Goal: Task Accomplishment & Management: Use online tool/utility

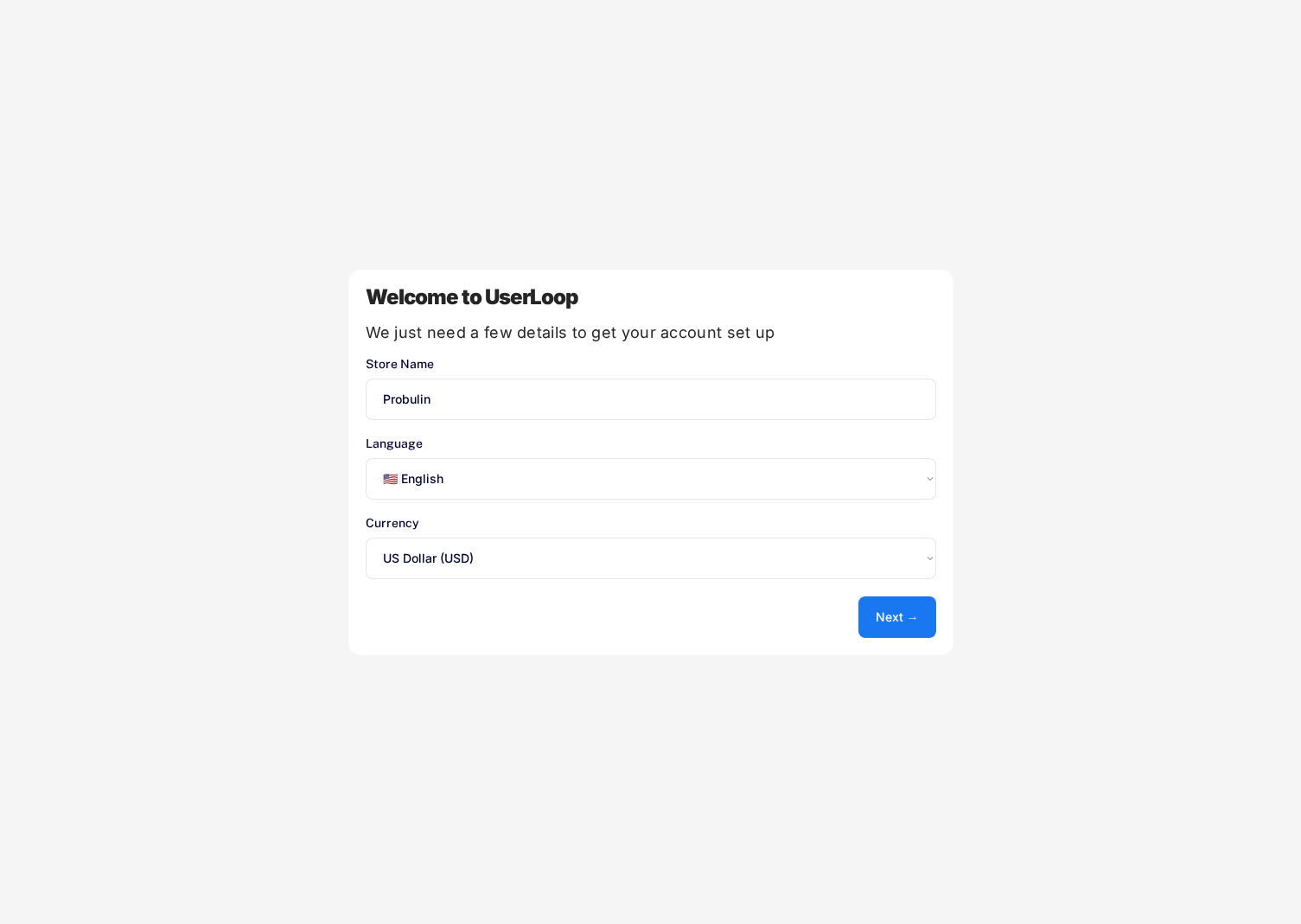
select select ""en""
select select ""1348695171700984260__LOOKUP__1635527639547x175194367885836100""
click at [891, 624] on button "Next →" at bounding box center [897, 617] width 78 height 42
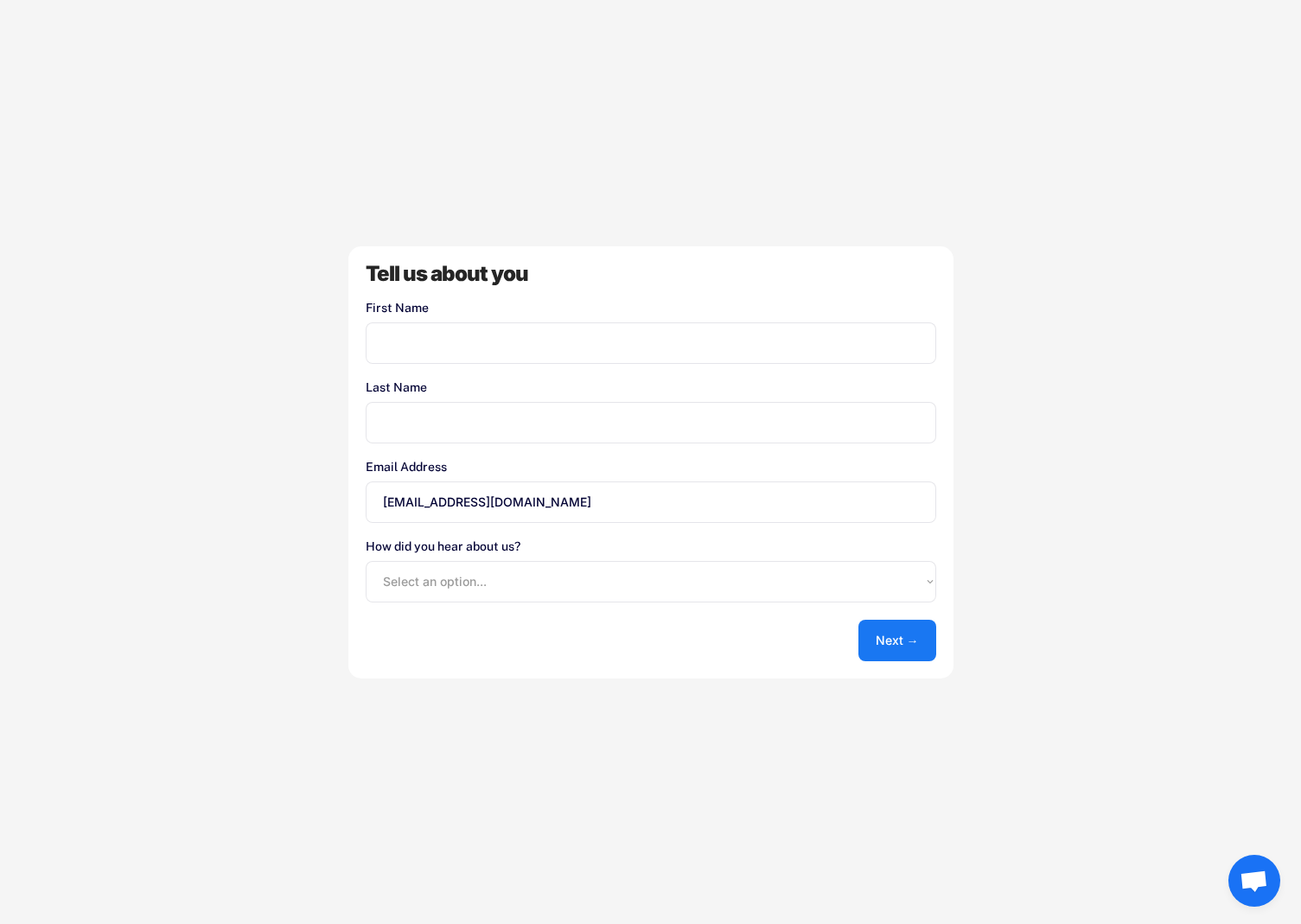
click at [396, 341] on input "input" at bounding box center [651, 342] width 571 height 42
type input "Basha"
type input "Packard"
click at [478, 588] on select "Select an option... Shopify App Store Google UserLoop Blog Referred by a friend…" at bounding box center [651, 582] width 571 height 42
click at [366, 561] on select "Select an option... Shopify App Store Google UserLoop Blog Referred by a friend…" at bounding box center [651, 582] width 571 height 42
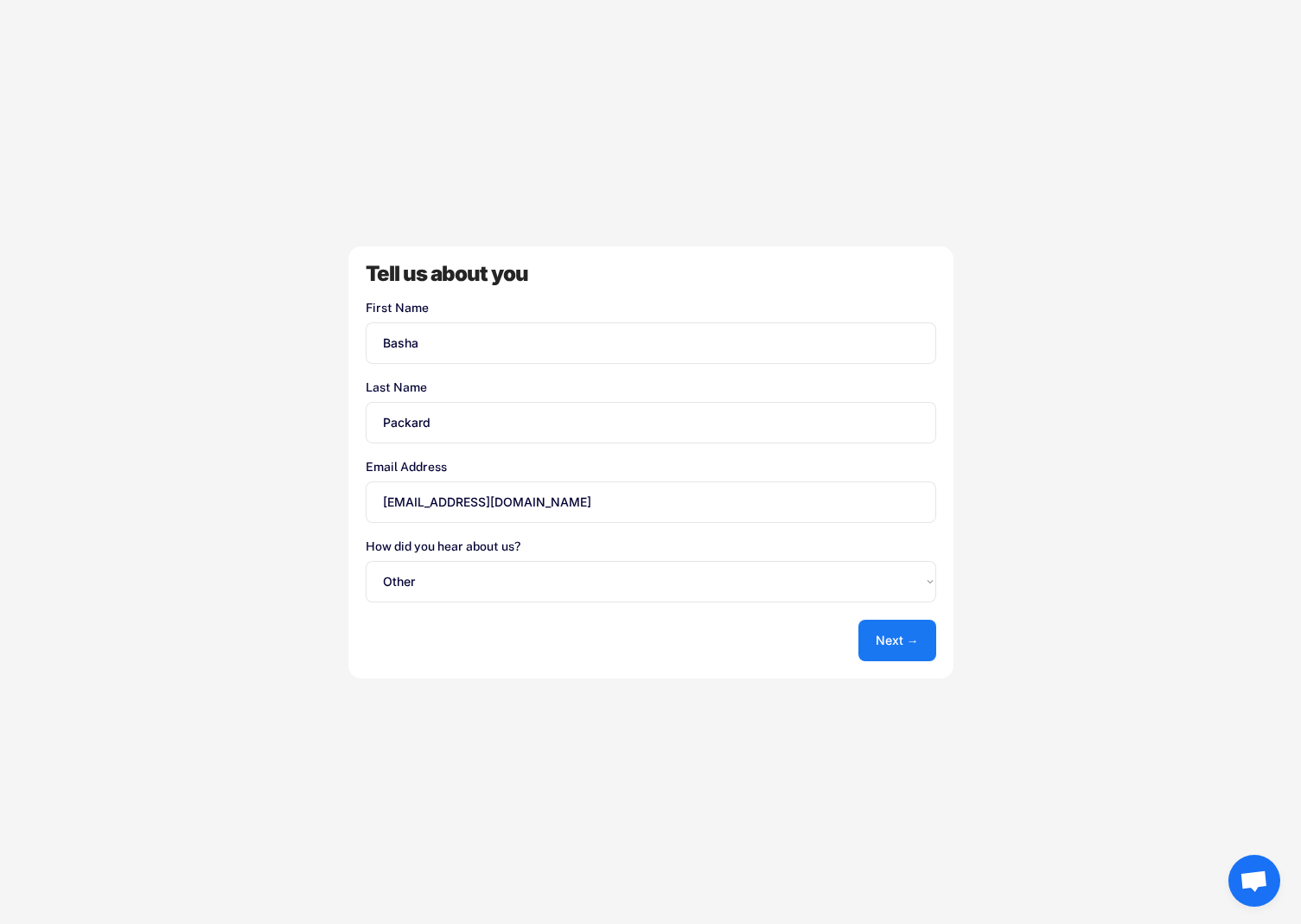
click at [463, 592] on select "Select an option... Shopify App Store Google UserLoop Blog Referred by a friend…" at bounding box center [651, 582] width 571 height 42
select select ""shopify_app_store""
click at [366, 561] on select "Select an option... Shopify App Store Google UserLoop Blog Referred by a friend…" at bounding box center [651, 582] width 571 height 42
click at [884, 637] on button "Next →" at bounding box center [897, 640] width 78 height 42
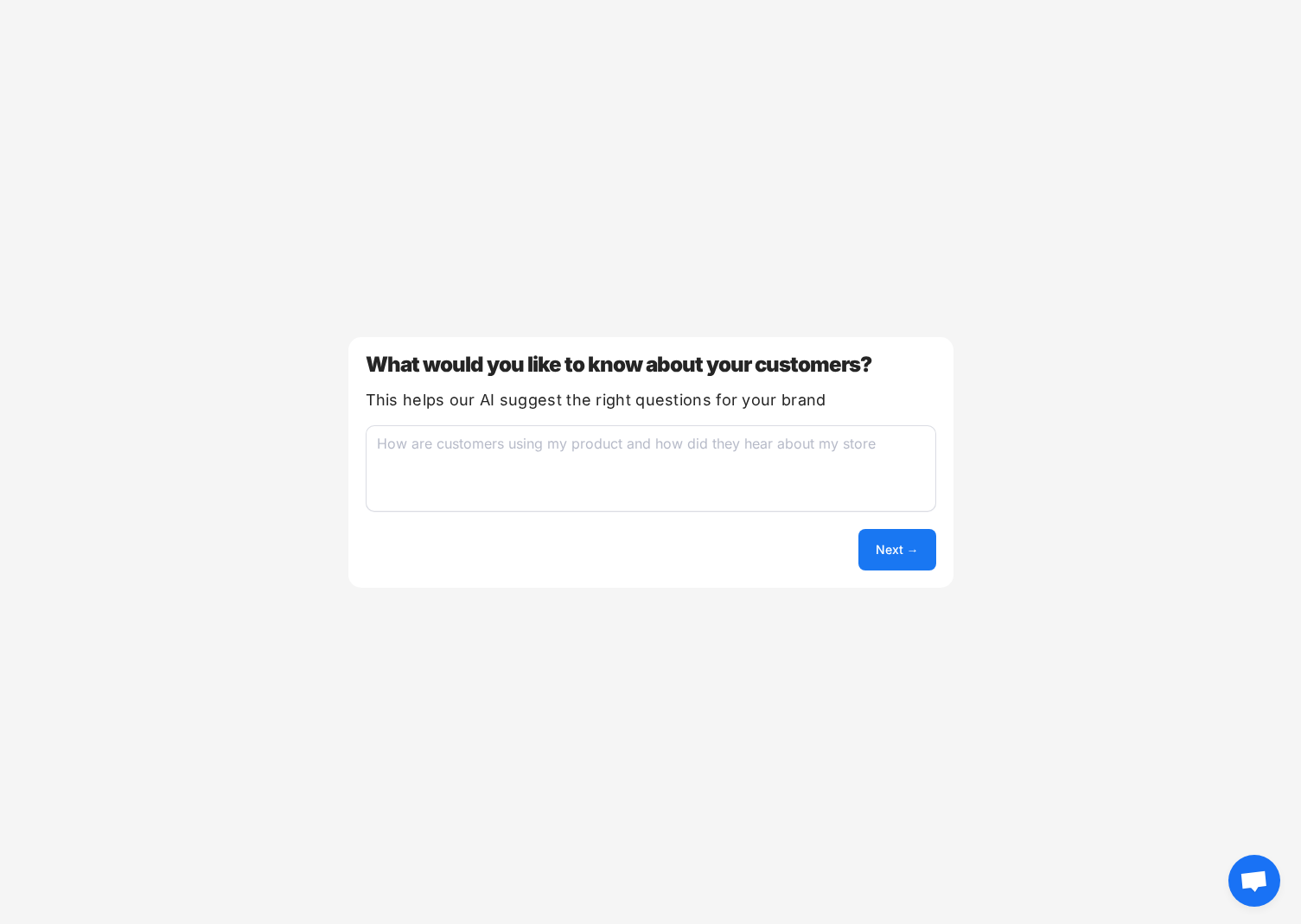
click at [604, 483] on textarea at bounding box center [651, 468] width 571 height 87
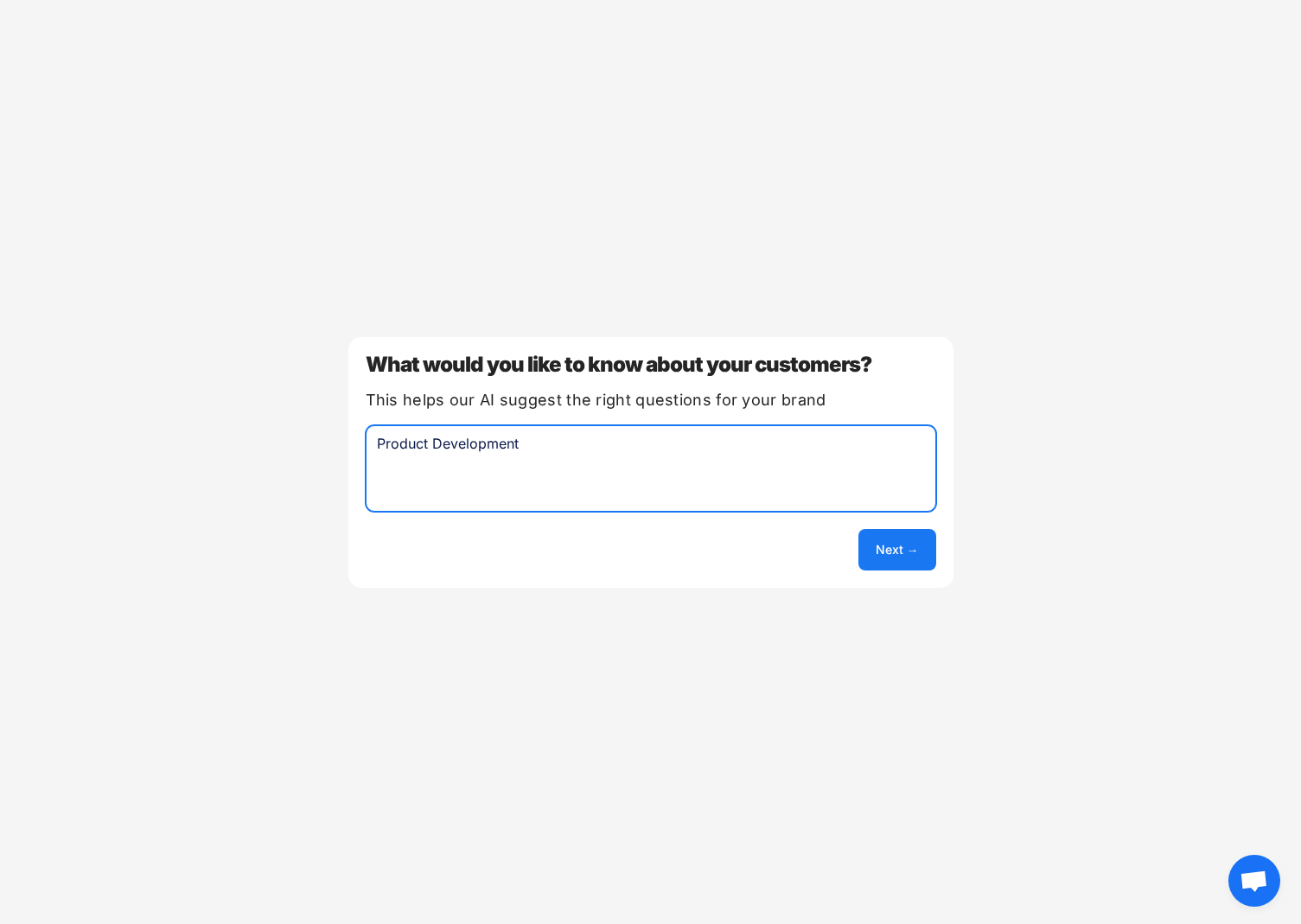
type textarea "Product Development"
click at [898, 563] on button "Next →" at bounding box center [897, 549] width 78 height 42
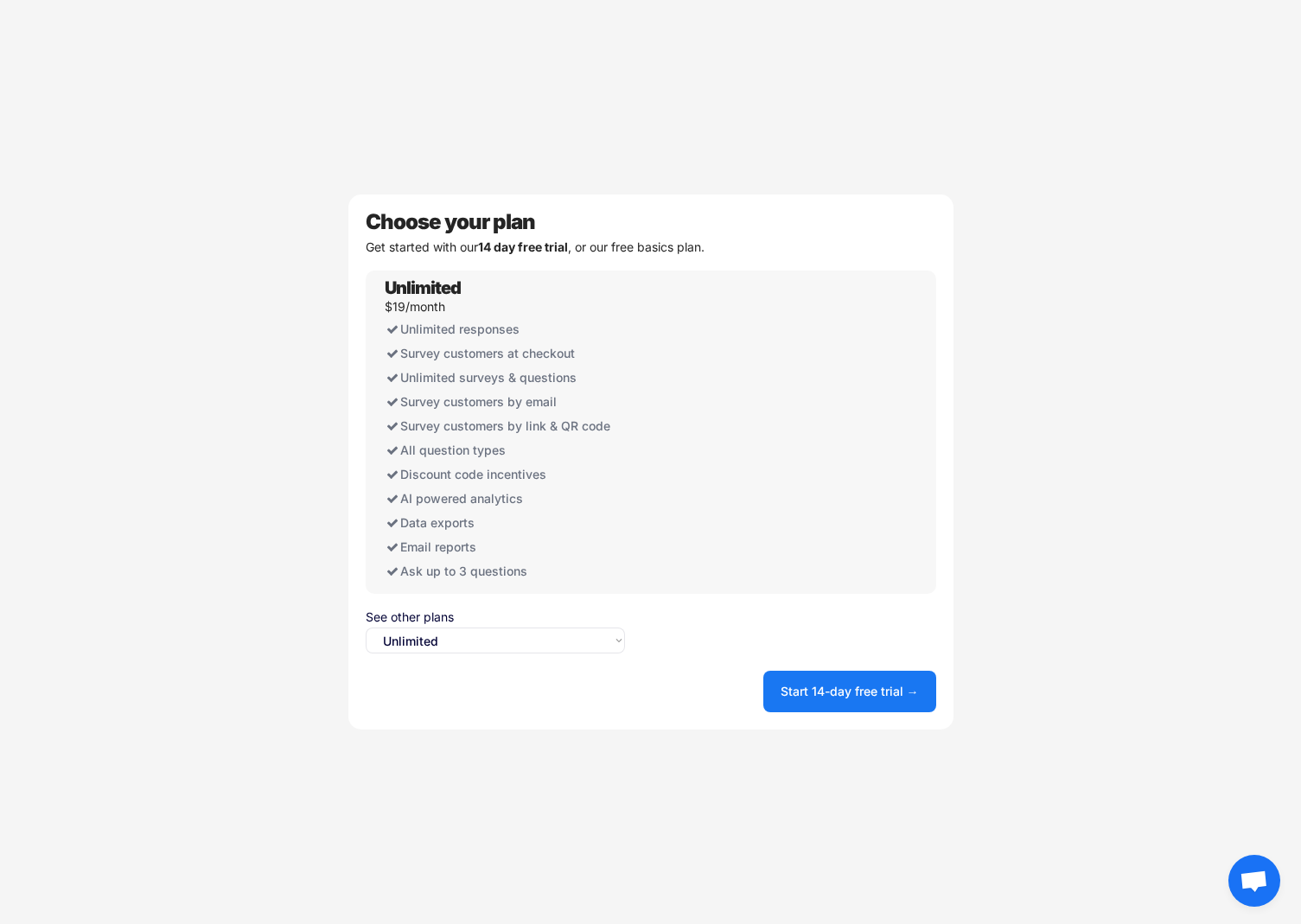
click at [479, 635] on select "Select an option... Unlimited Free" at bounding box center [496, 640] width 260 height 26
click at [366, 627] on select "Select an option... Unlimited Free" at bounding box center [496, 640] width 260 height 26
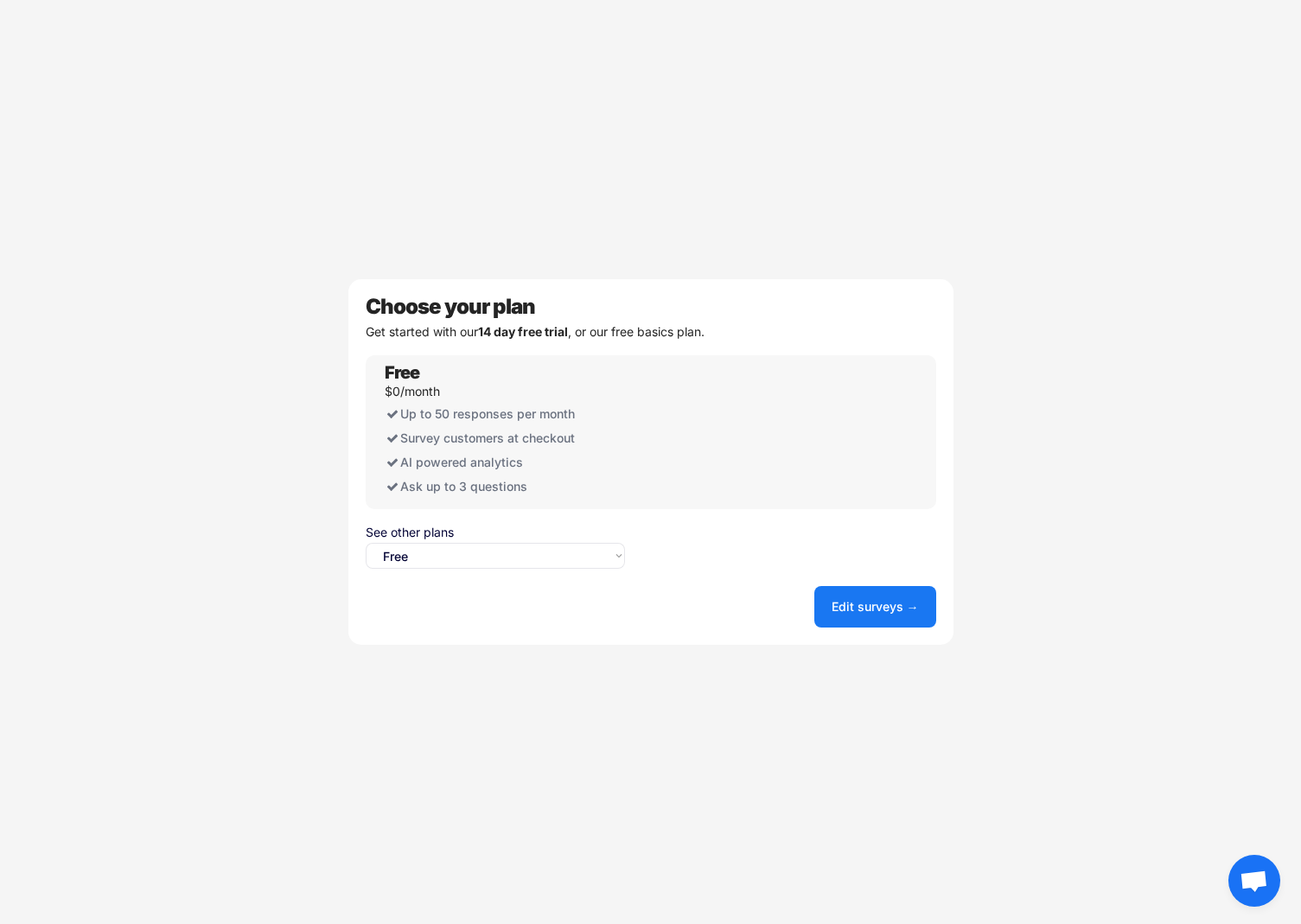
click at [593, 553] on select "Select an option... Unlimited Free" at bounding box center [496, 555] width 260 height 26
click at [366, 542] on select "Select an option... Unlimited Free" at bounding box center [496, 555] width 260 height 26
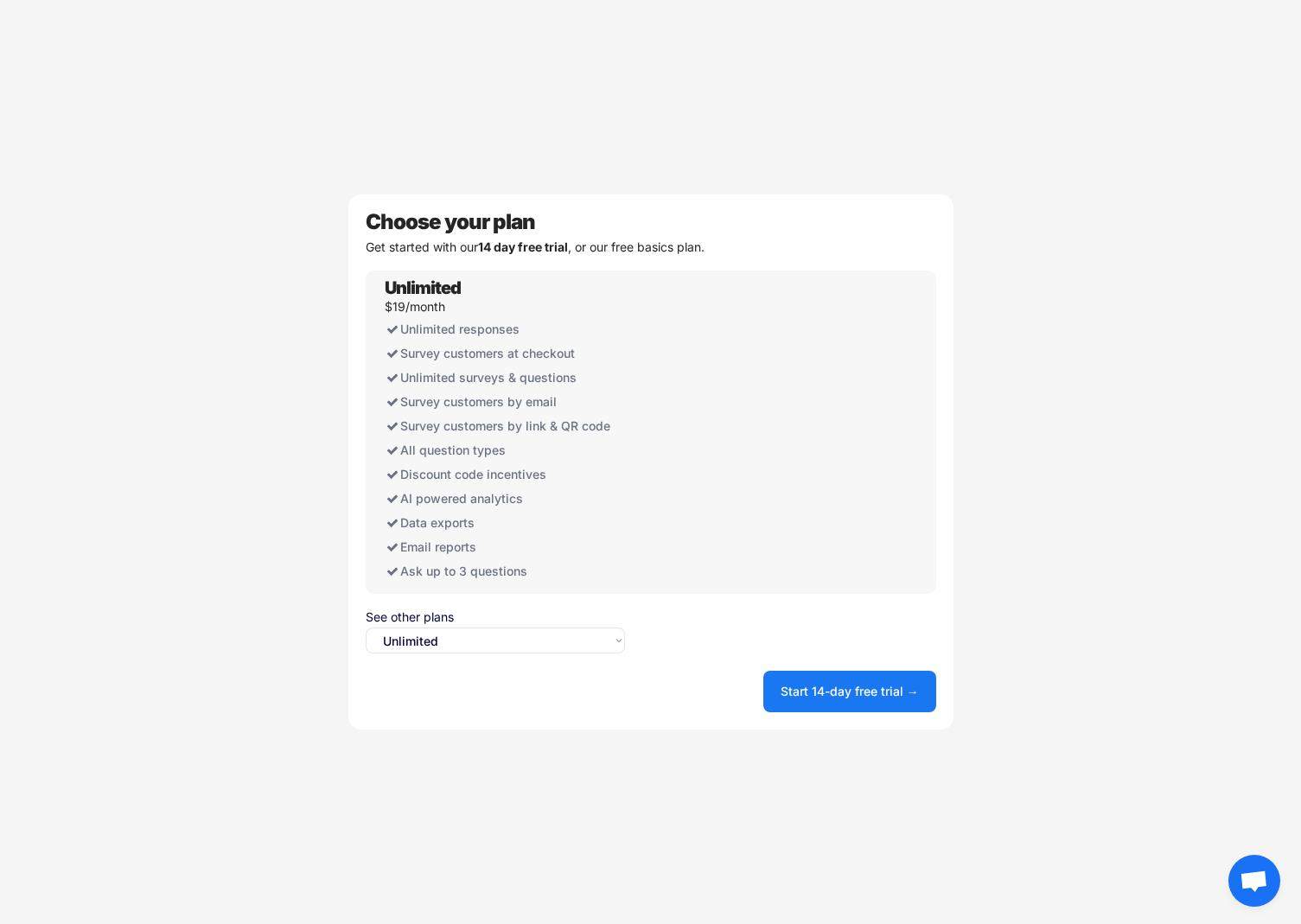
click at [530, 638] on select "Select an option... Unlimited Free" at bounding box center [496, 640] width 260 height 26
select select ""free0""
click at [366, 627] on select "Select an option... Unlimited Free" at bounding box center [496, 640] width 260 height 26
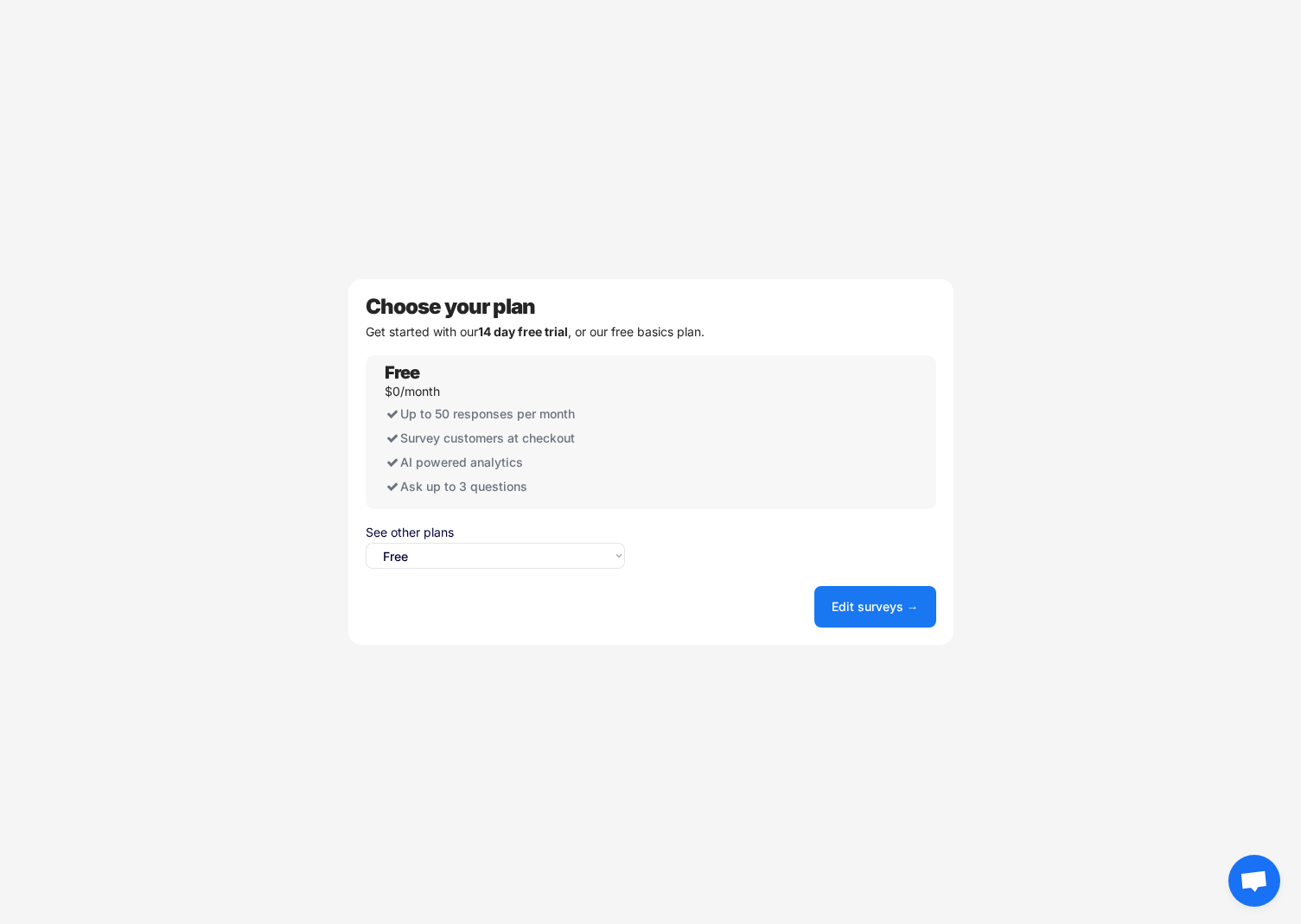
click at [839, 613] on button "Edit surveys →" at bounding box center [874, 606] width 122 height 42
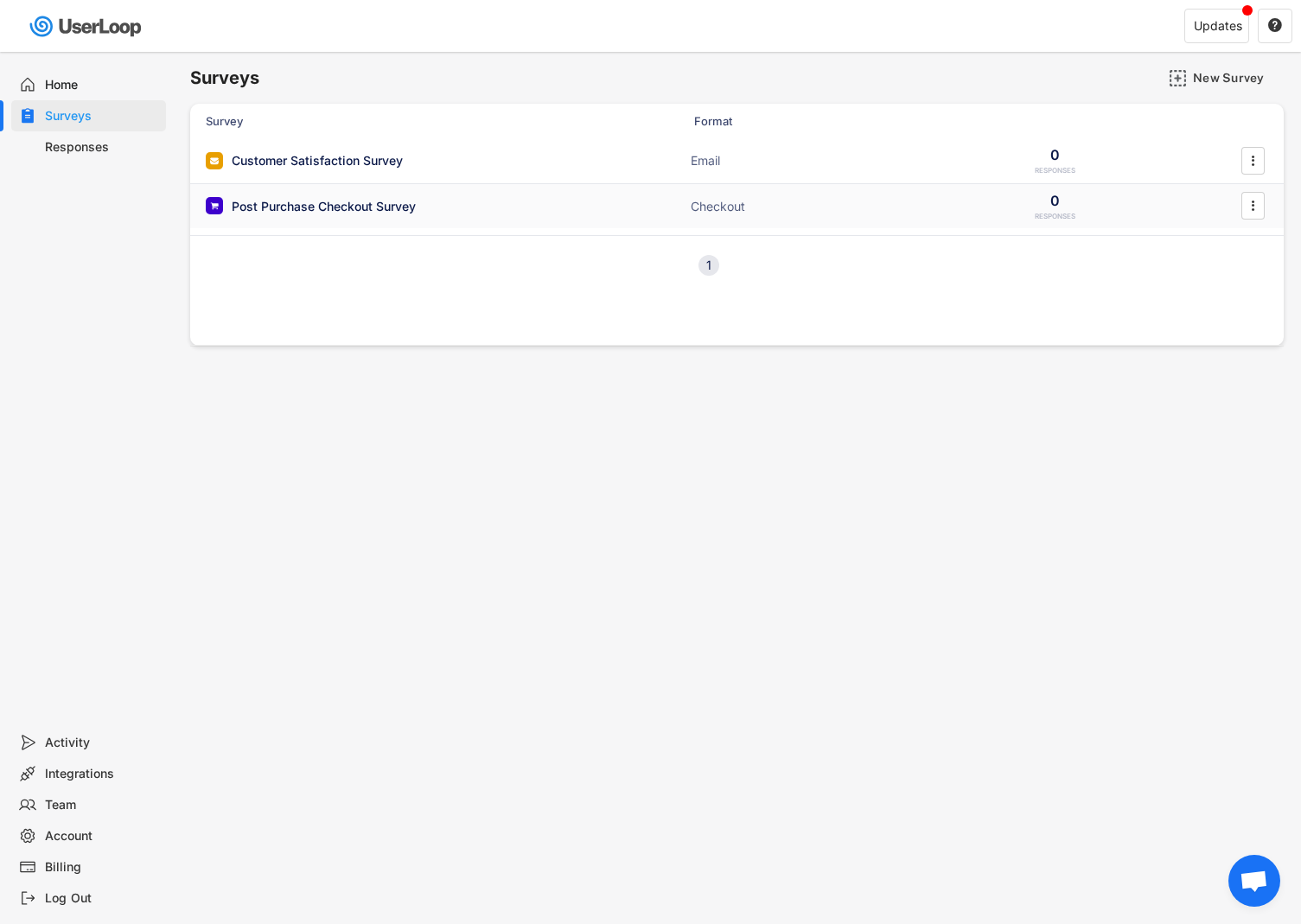
click at [321, 217] on div "Post Purchase Checkout Survey Checkout 0 RESPONSES " at bounding box center [737, 207] width 1093 height 45
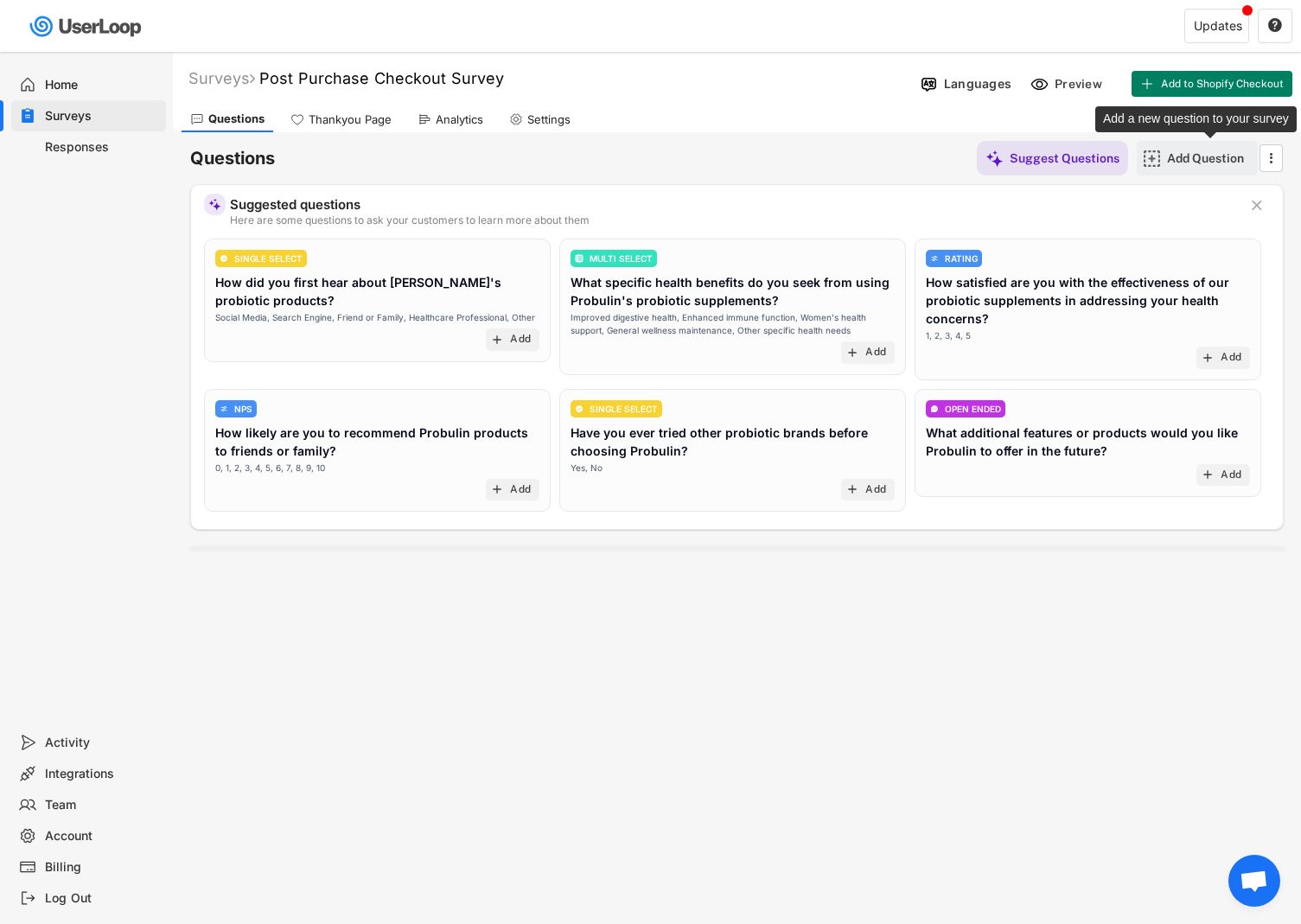
click at [1191, 162] on div "Add Question" at bounding box center [1210, 158] width 87 height 16
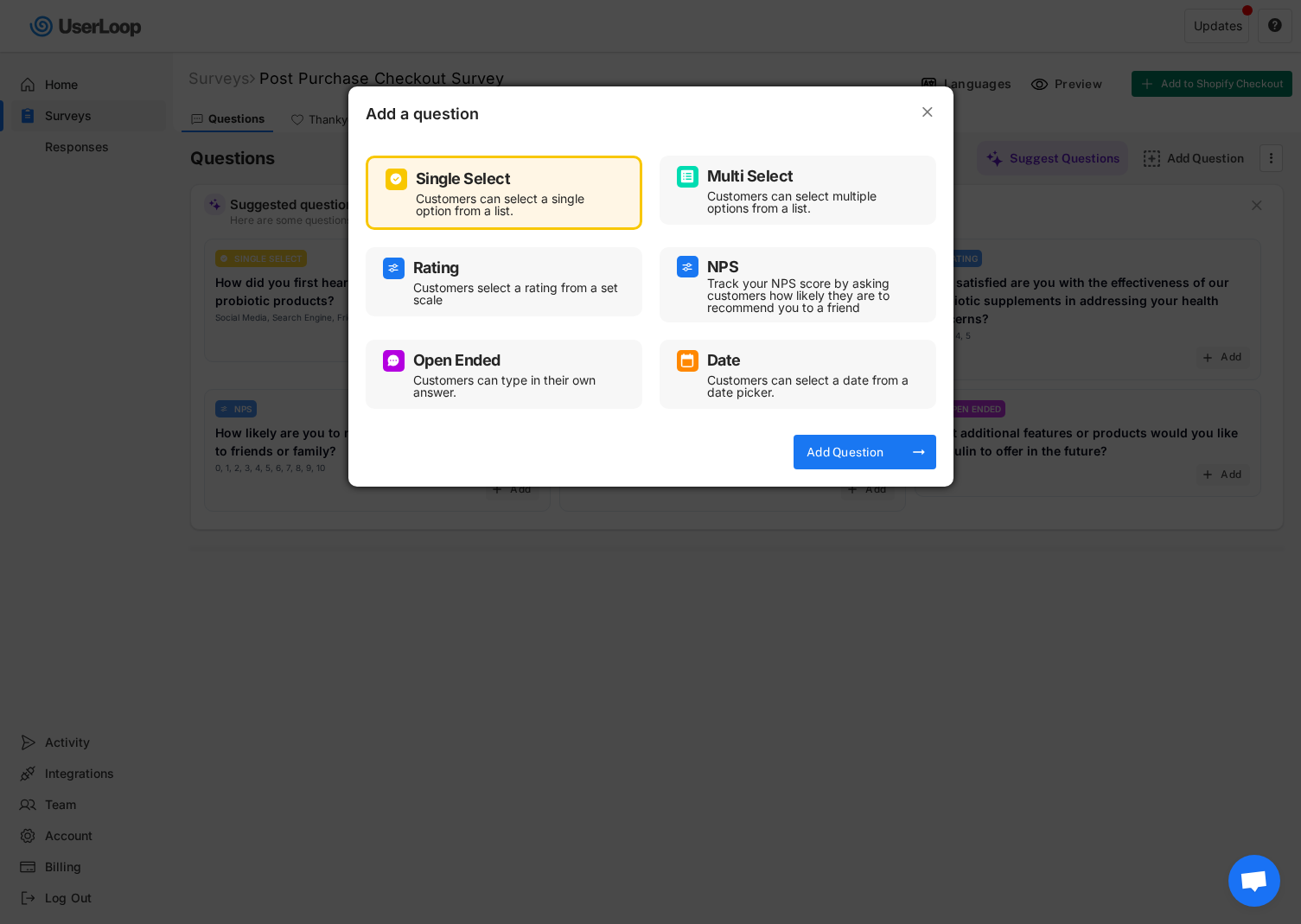
click at [751, 180] on div "Multi Select" at bounding box center [750, 177] width 87 height 16
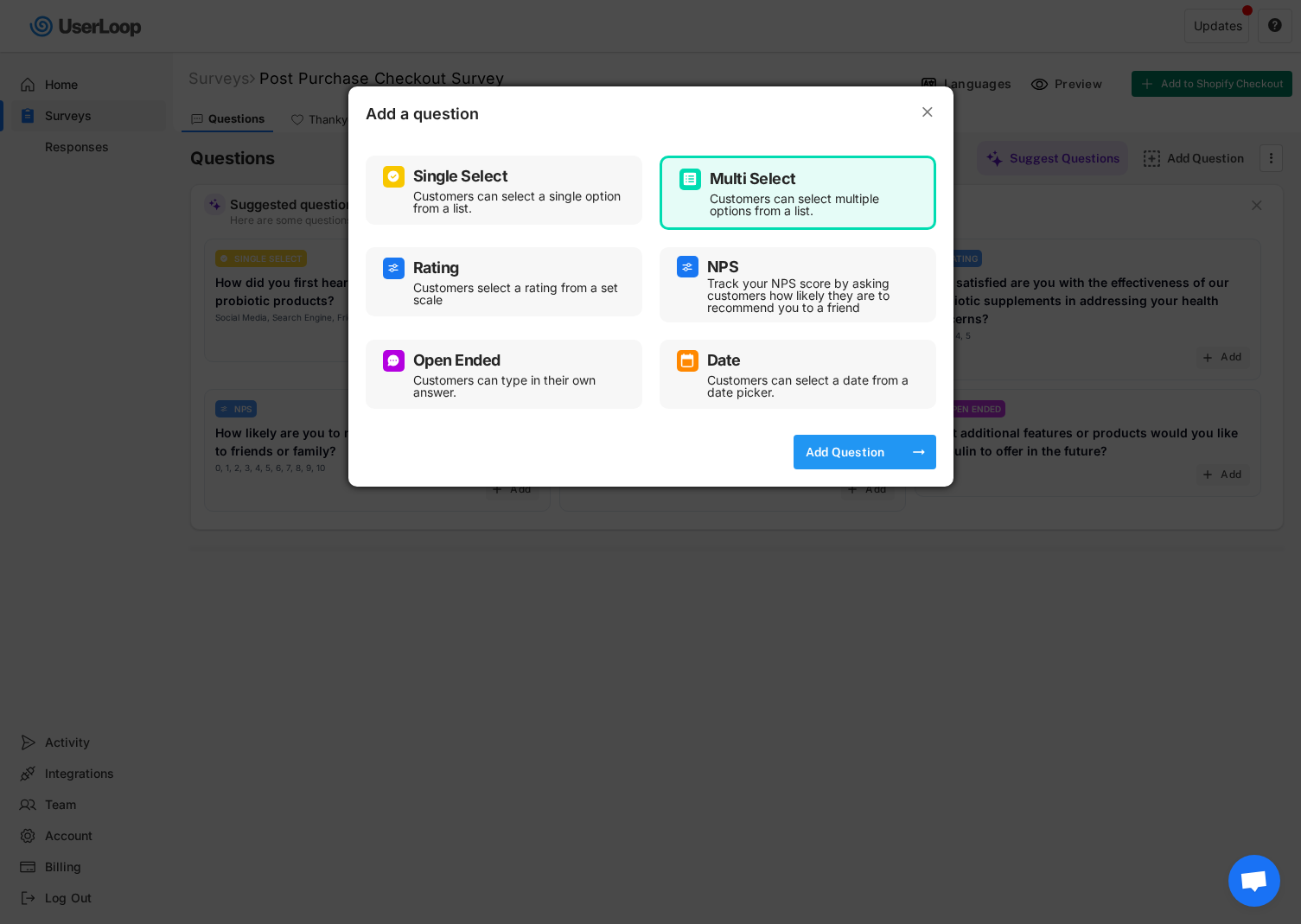
click at [858, 458] on div "Add Question" at bounding box center [845, 452] width 87 height 16
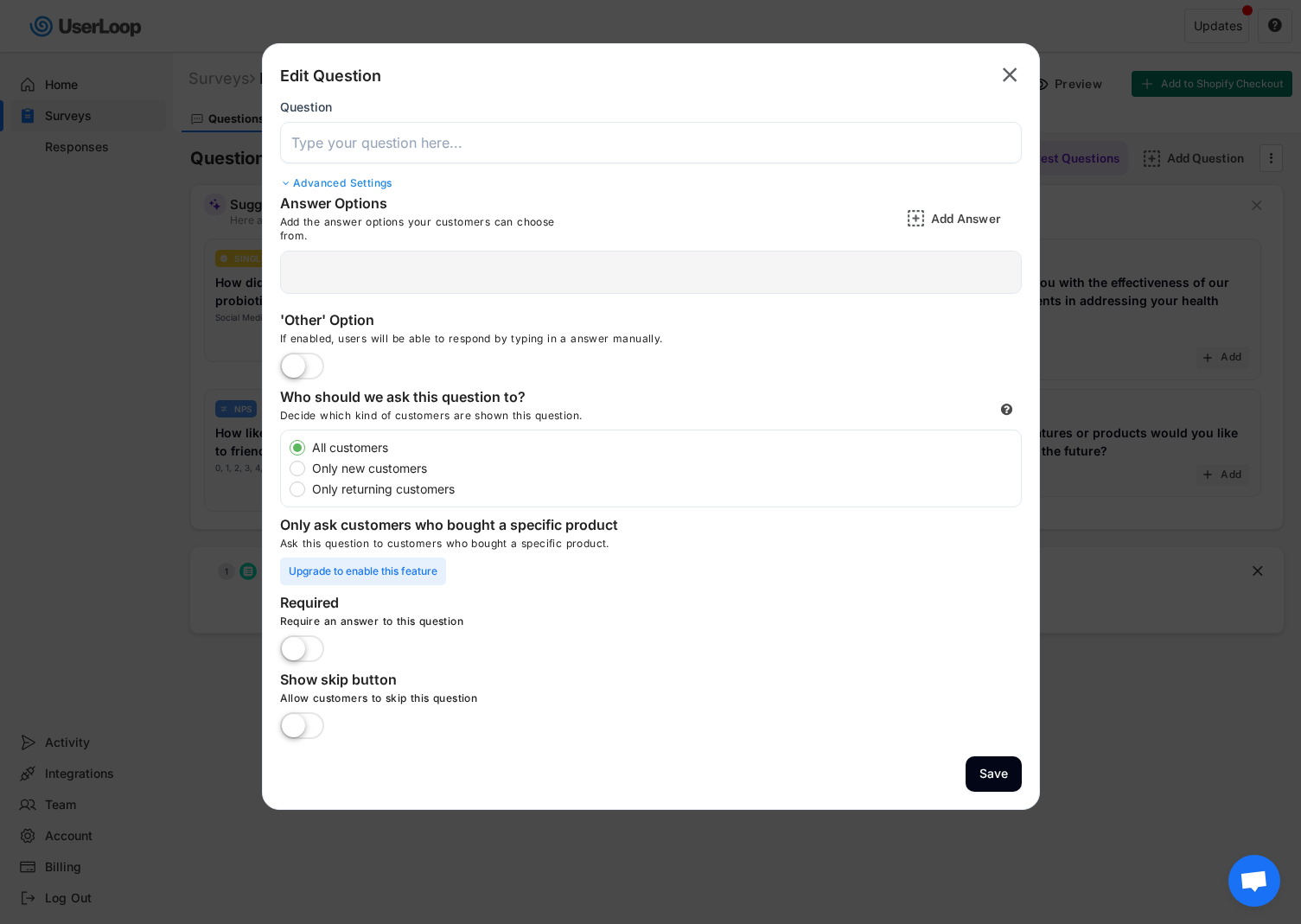
click at [362, 147] on input "input" at bounding box center [651, 142] width 742 height 42
click at [368, 276] on div at bounding box center [651, 272] width 742 height 43
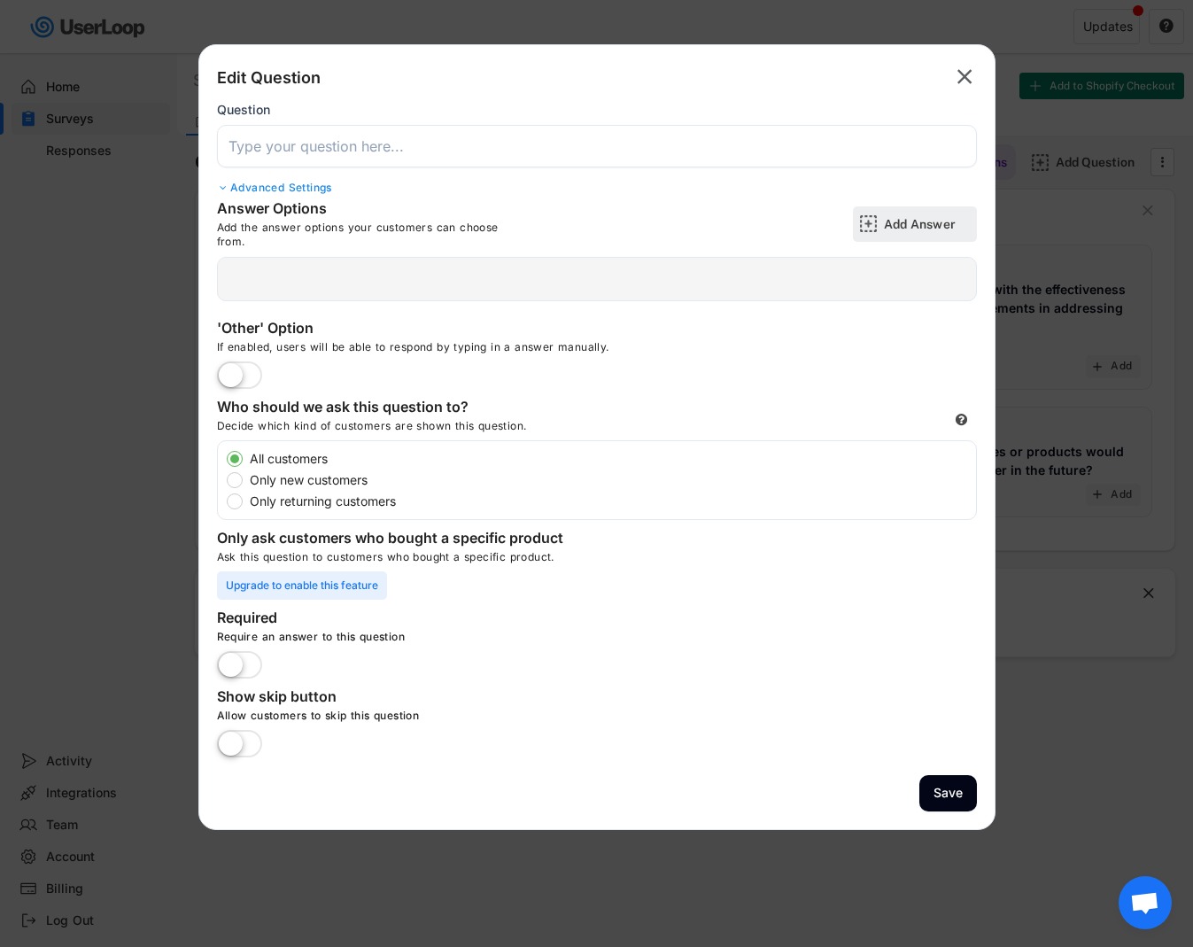
click at [879, 225] on div "Add Answer" at bounding box center [915, 223] width 124 height 35
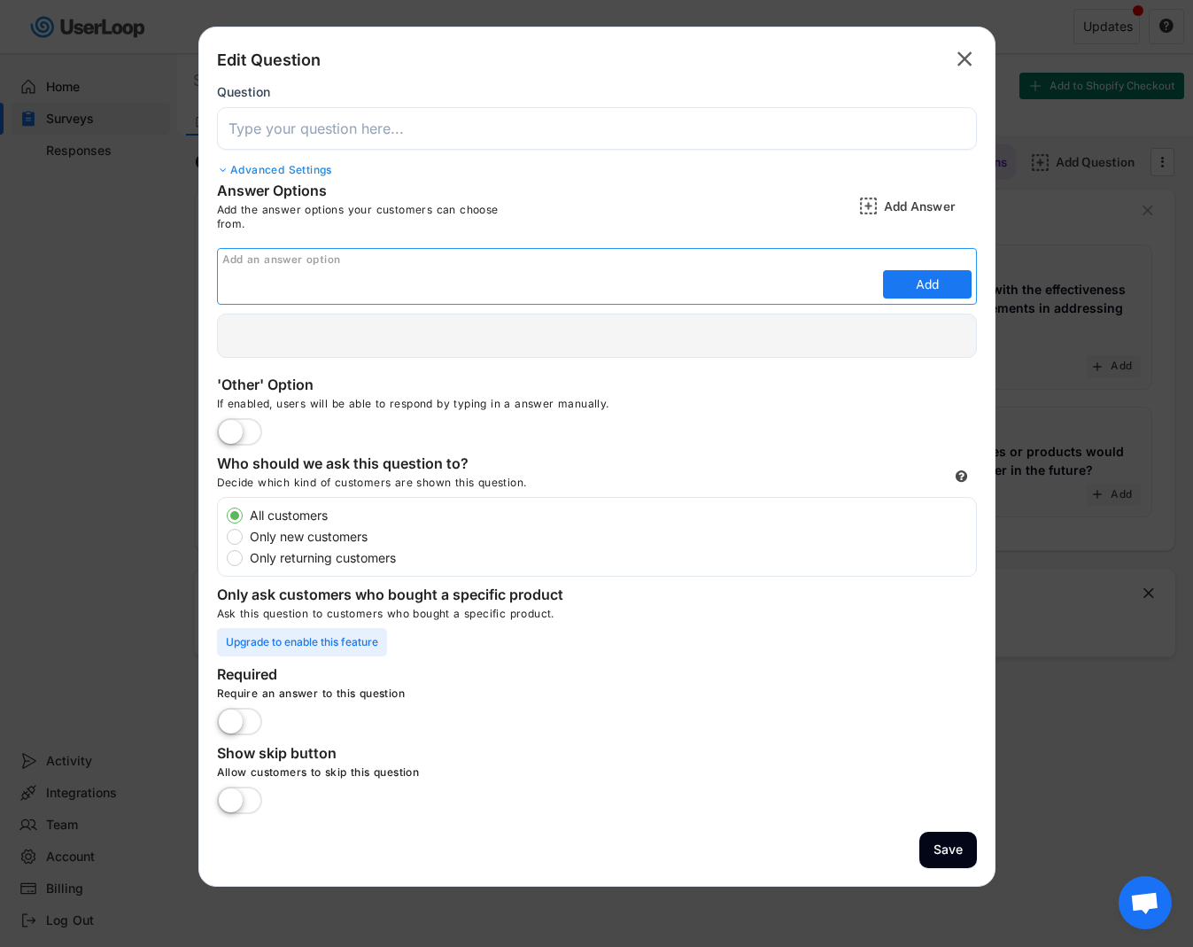
click at [273, 278] on input "input" at bounding box center [550, 284] width 656 height 27
drag, startPoint x: 231, startPoint y: 289, endPoint x: 217, endPoint y: 289, distance: 14.2
click at [217, 289] on div "Add an answer option Add" at bounding box center [597, 276] width 760 height 57
click at [436, 272] on input "input" at bounding box center [550, 284] width 656 height 27
click at [437, 284] on input "input" at bounding box center [550, 284] width 656 height 27
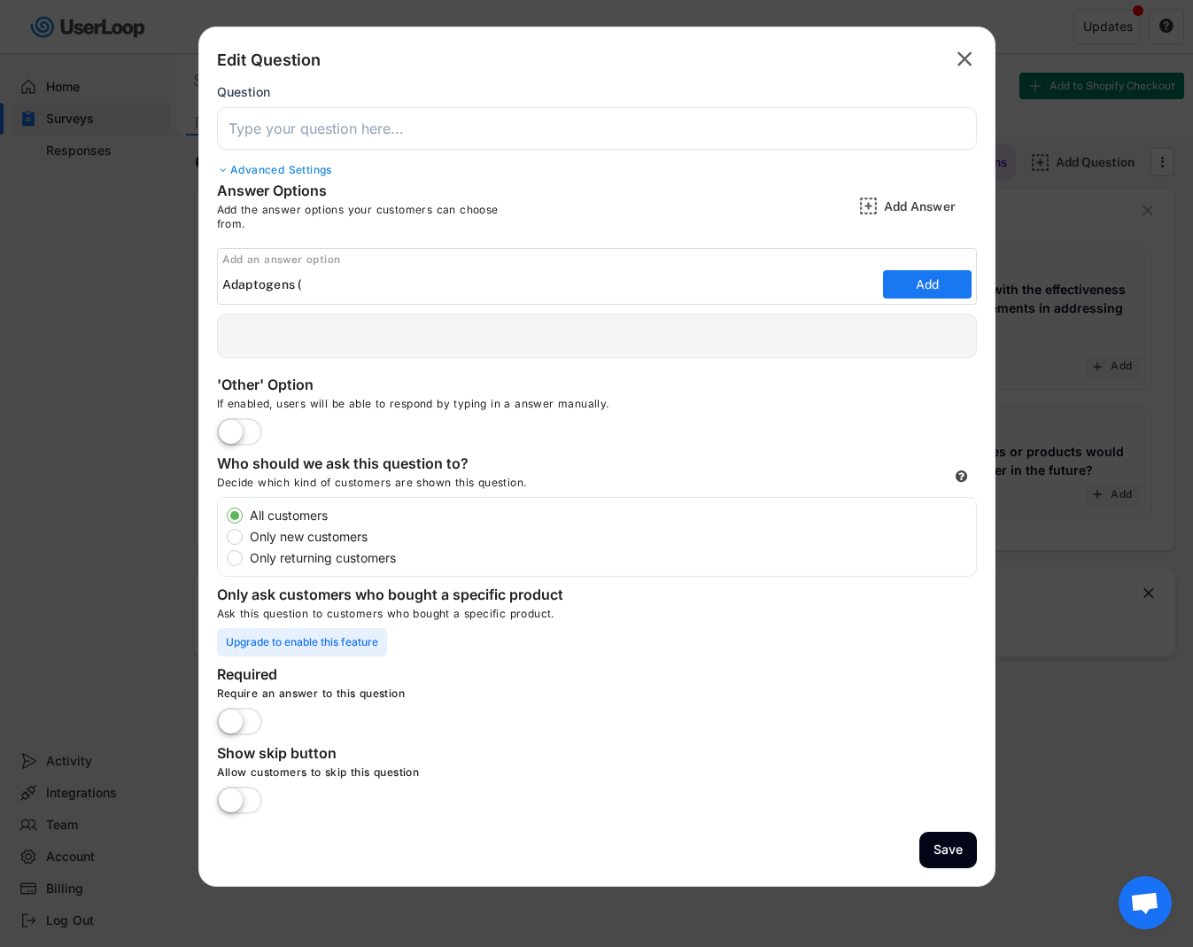
click at [318, 291] on input "input" at bounding box center [550, 284] width 656 height 27
paste input "Adaptogens (Mushrooms, Ginkgo biloba"
drag, startPoint x: 480, startPoint y: 291, endPoint x: 295, endPoint y: 288, distance: 185.1
click at [295, 288] on input "input" at bounding box center [550, 284] width 656 height 27
type input "Adaptogens"
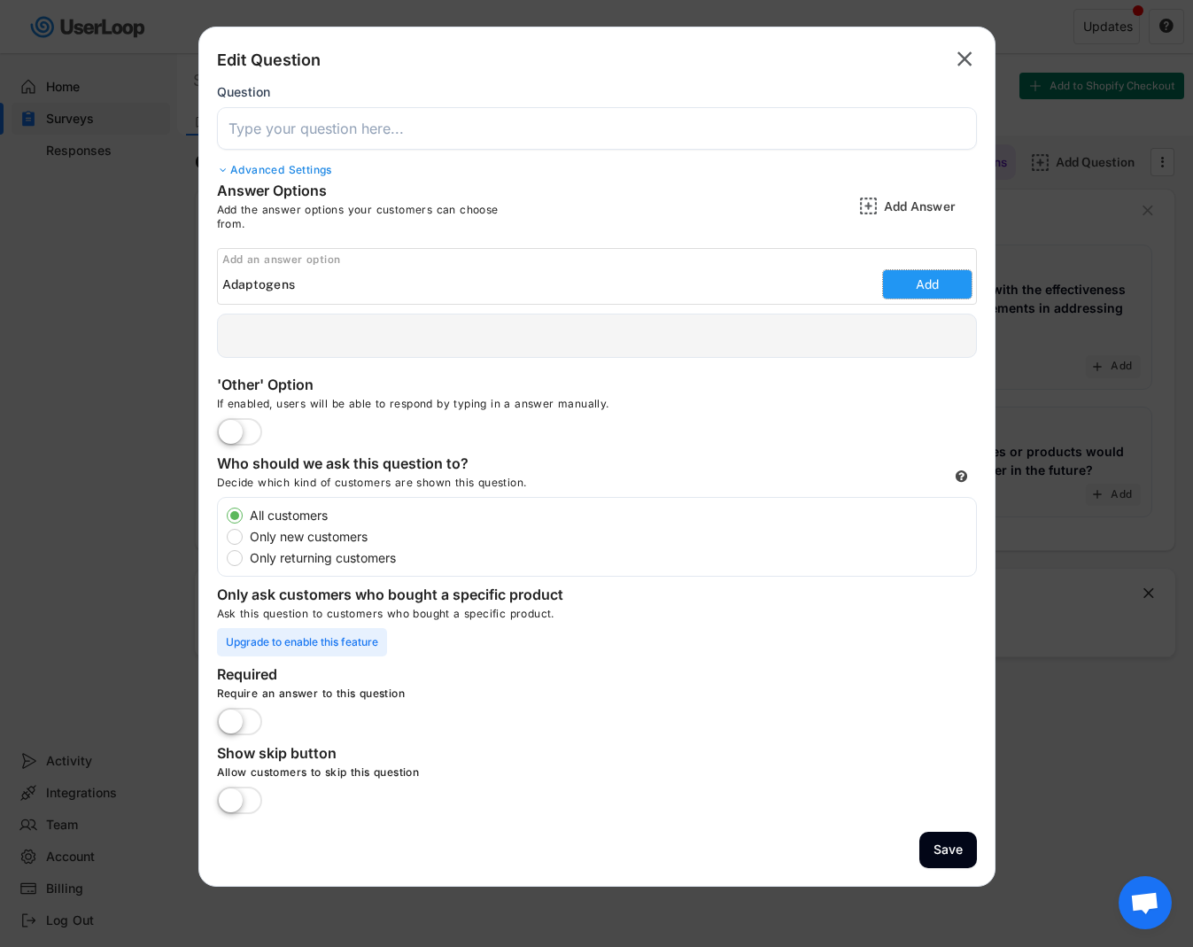
click at [928, 284] on button "Add" at bounding box center [927, 284] width 89 height 28
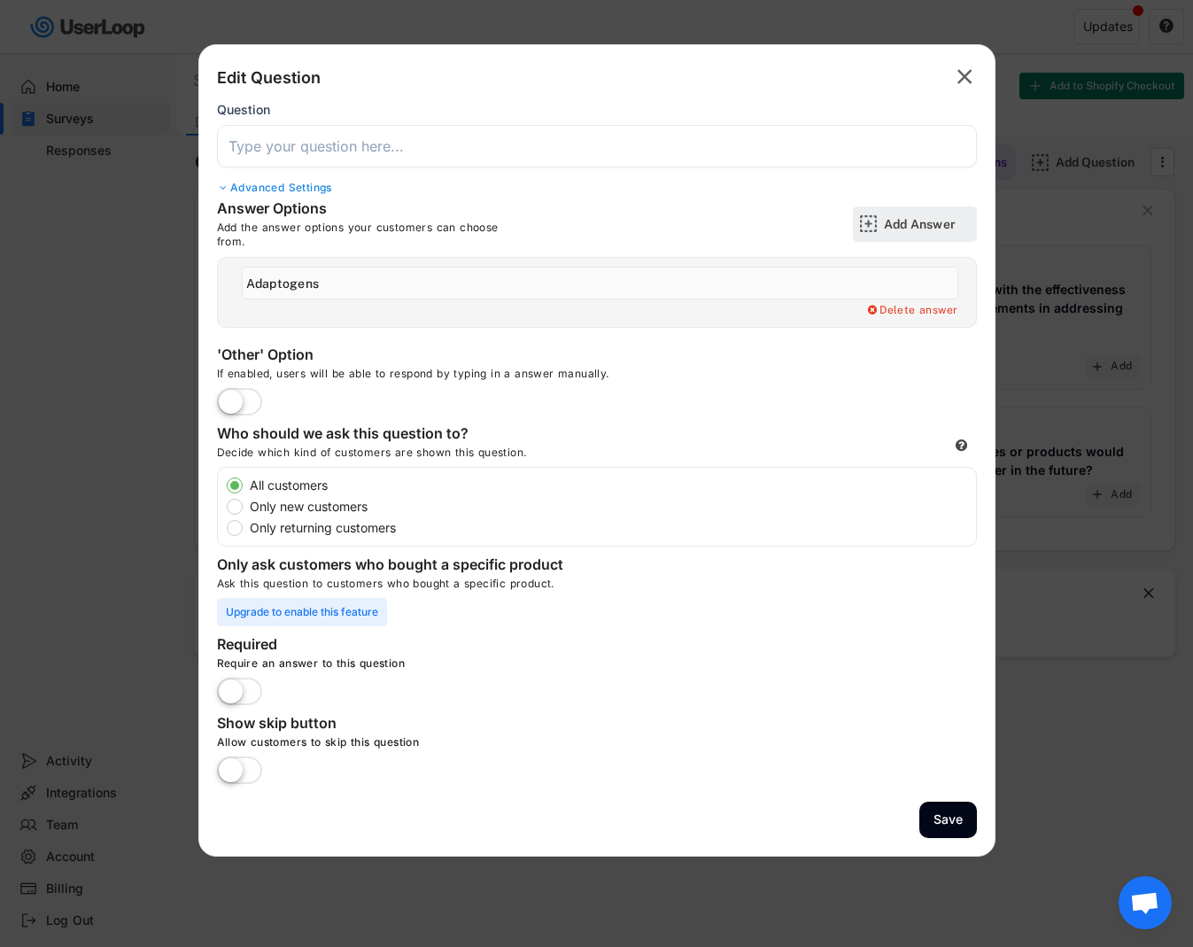
click at [877, 225] on div "Add Answer" at bounding box center [915, 223] width 124 height 35
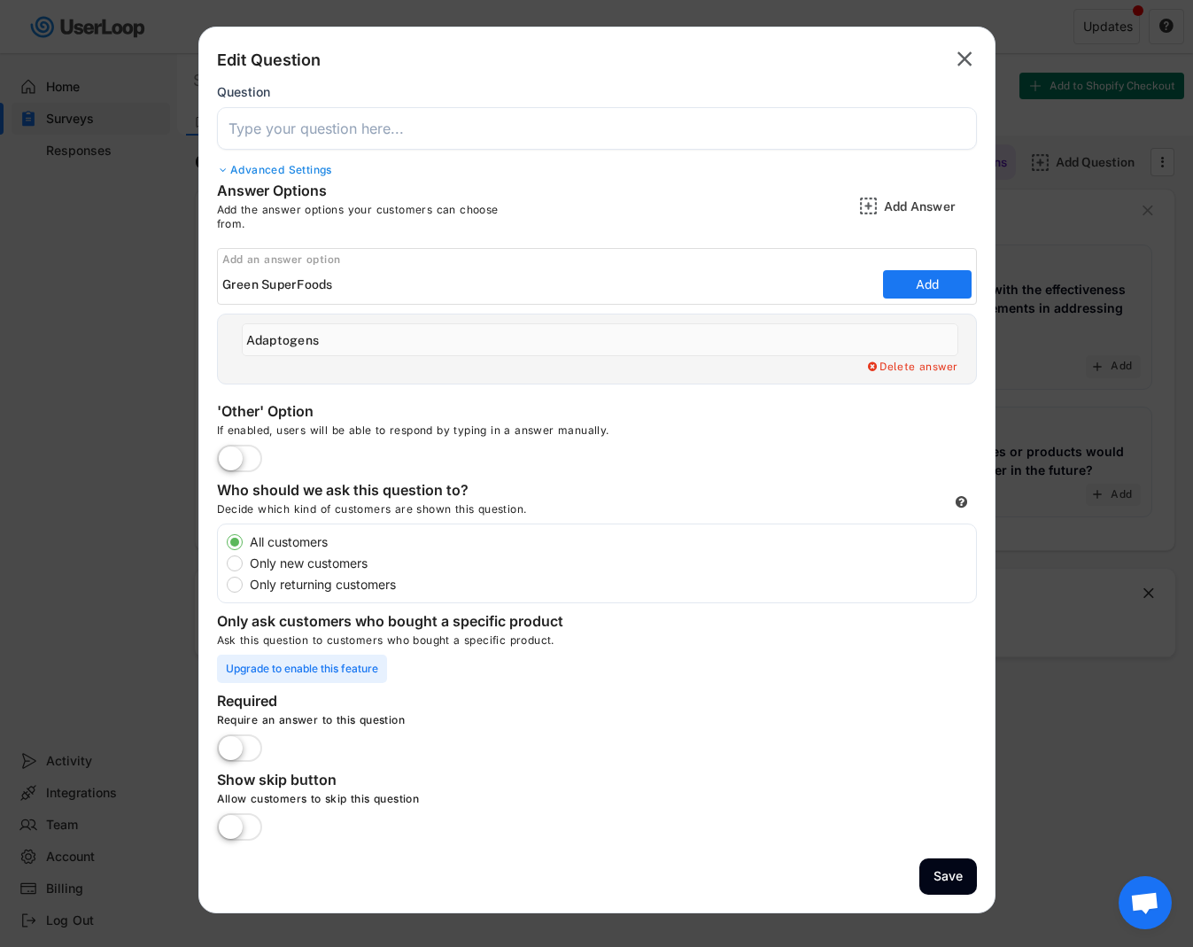
drag, startPoint x: 269, startPoint y: 303, endPoint x: 319, endPoint y: 280, distance: 54.7
click at [269, 303] on div "Add an answer option Add" at bounding box center [597, 276] width 760 height 57
drag, startPoint x: 334, startPoint y: 288, endPoint x: 263, endPoint y: 288, distance: 70.8
click at [263, 288] on input "input" at bounding box center [550, 284] width 656 height 27
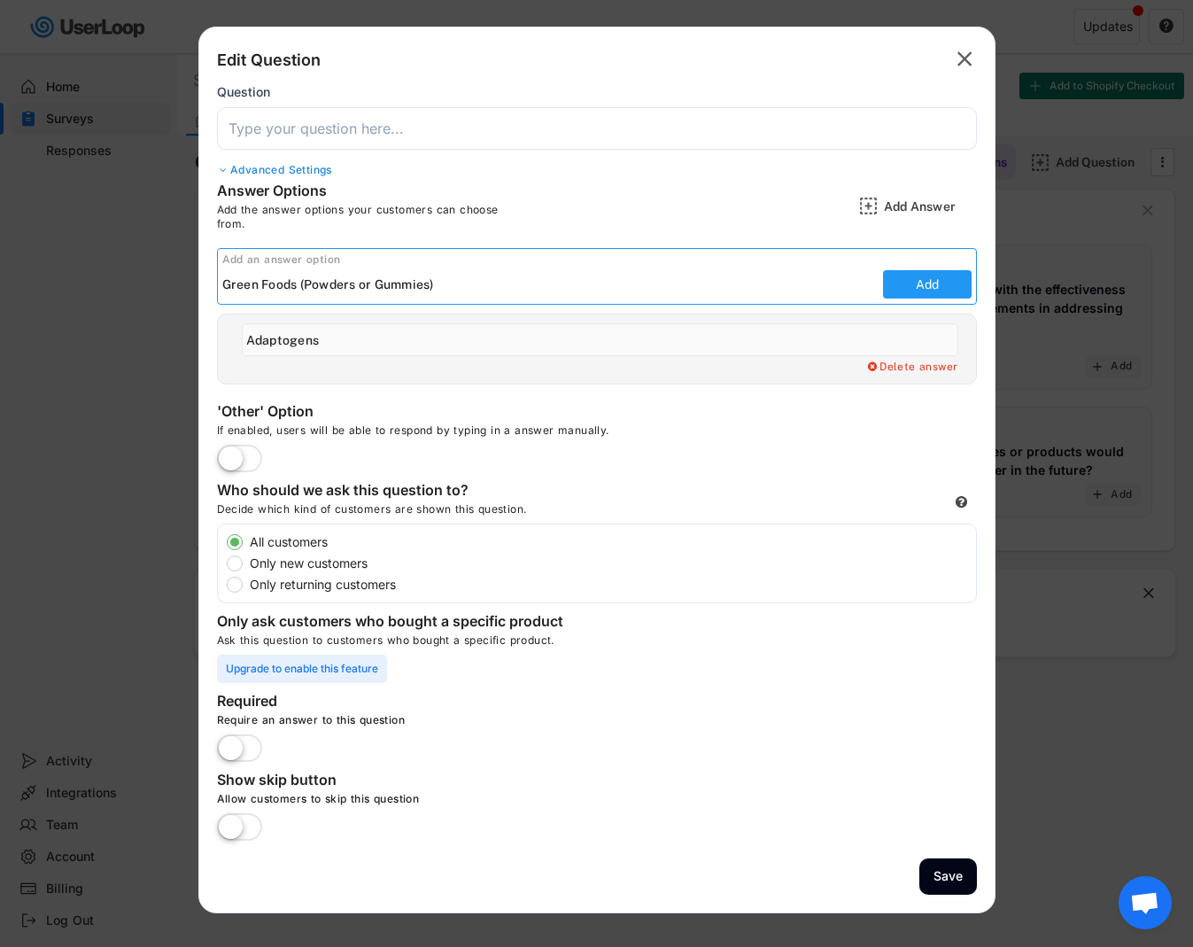
type input "Green Foods (Powders or Gummies)"
click at [906, 279] on button "Add" at bounding box center [927, 284] width 89 height 28
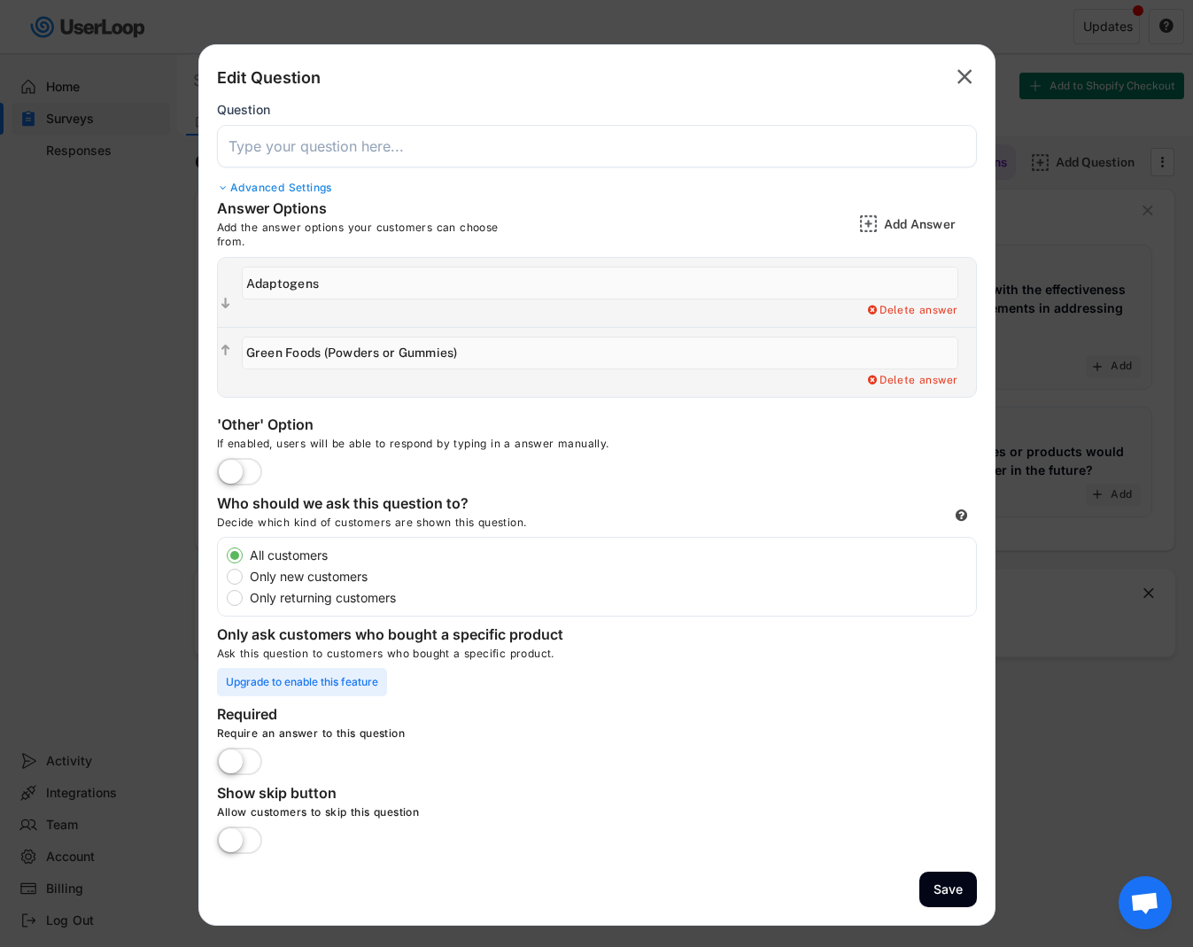
click at [301, 283] on input "input" at bounding box center [600, 283] width 716 height 33
drag, startPoint x: 433, startPoint y: 353, endPoint x: 246, endPoint y: 352, distance: 186.9
click at [246, 352] on input "input" at bounding box center [600, 353] width 716 height 33
click at [287, 283] on input "input" at bounding box center [600, 283] width 716 height 33
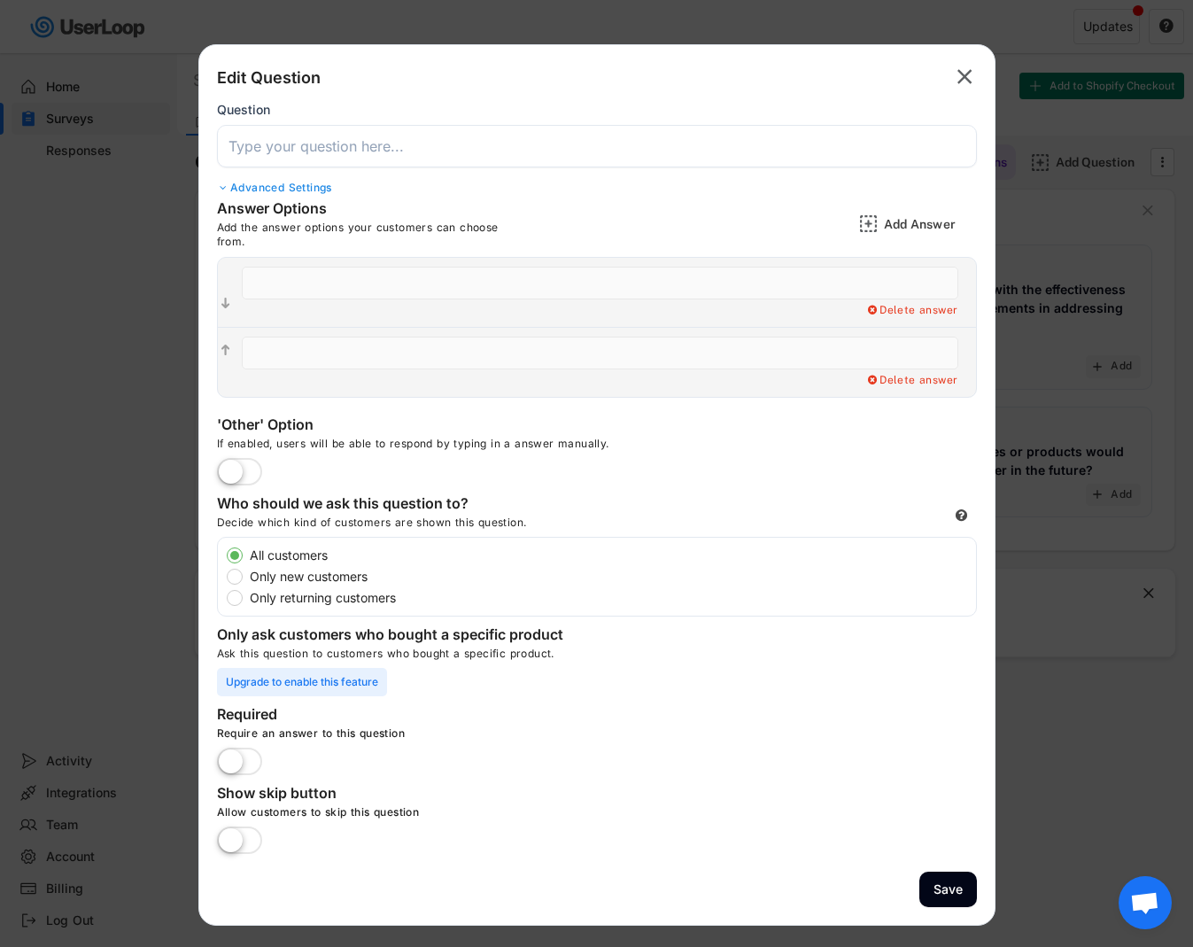
click at [966, 76] on text "" at bounding box center [964, 77] width 15 height 26
